Goal: Find specific page/section: Find specific page/section

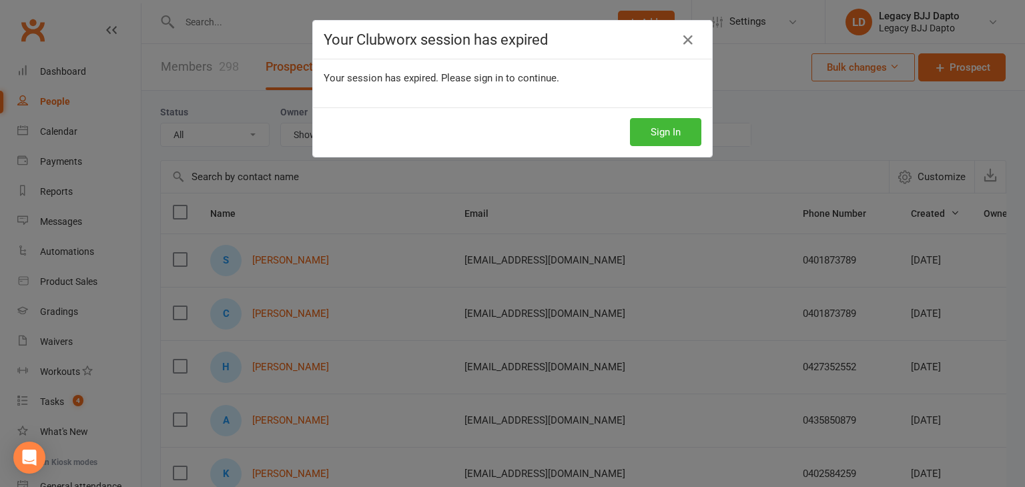
select select "100"
click at [641, 126] on button "Sign In" at bounding box center [665, 132] width 71 height 28
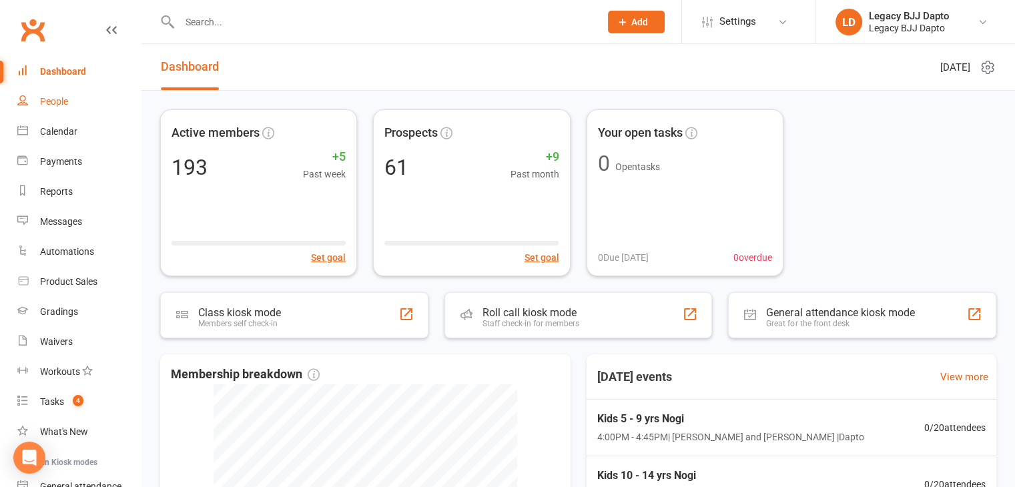
click at [72, 101] on link "People" at bounding box center [78, 102] width 123 height 30
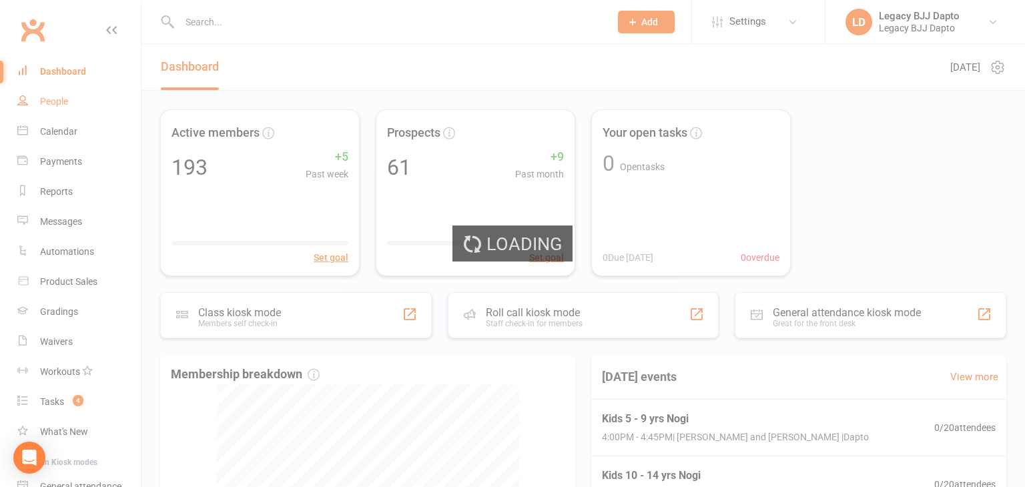
select select "100"
